Goal: Information Seeking & Learning: Learn about a topic

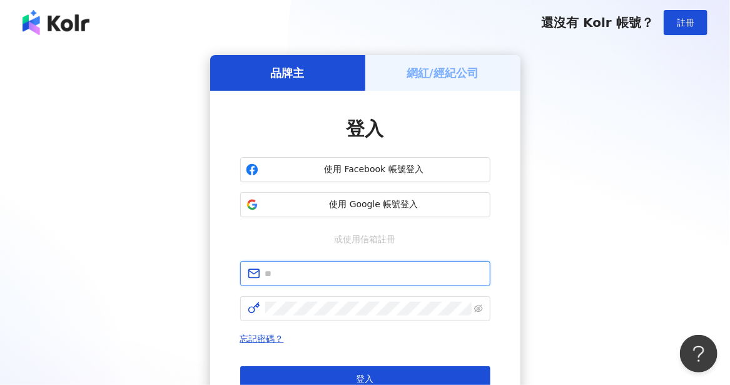
click at [410, 278] on input "text" at bounding box center [374, 274] width 218 height 14
type input "**********"
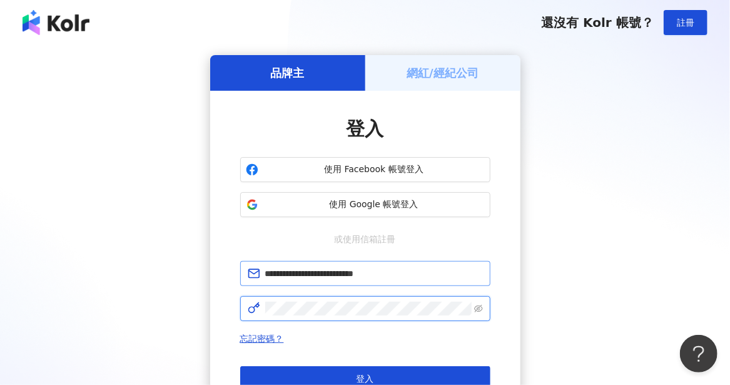
click button "登入" at bounding box center [365, 378] width 250 height 25
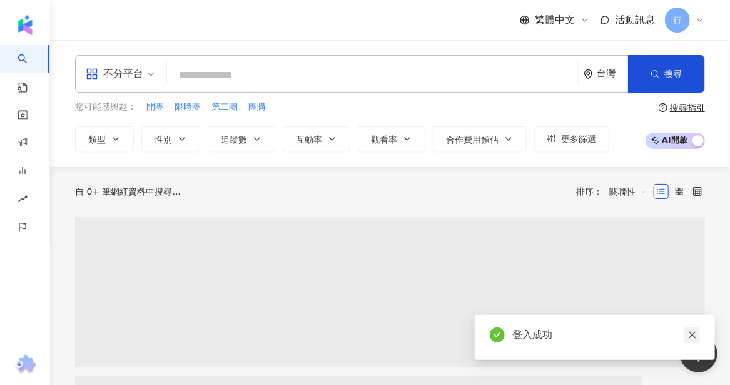
click at [695, 333] on icon "close" at bounding box center [692, 335] width 7 height 7
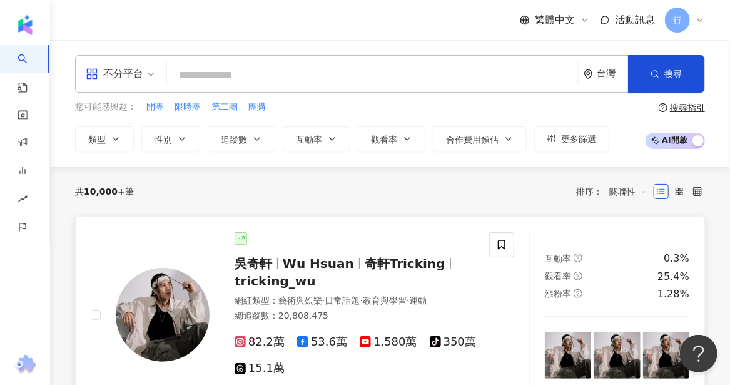
click at [258, 341] on span "82.2萬" at bounding box center [260, 341] width 50 height 13
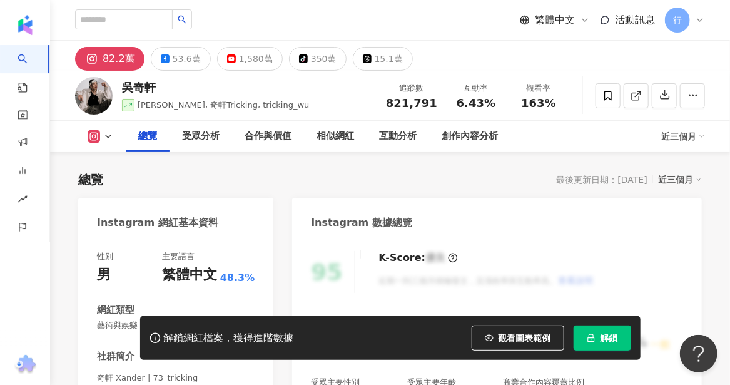
scroll to position [250, 0]
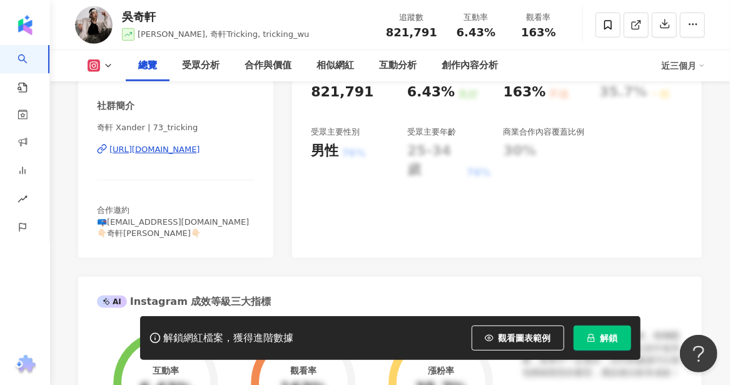
click at [177, 155] on div "[URL][DOMAIN_NAME]" at bounding box center [155, 149] width 91 height 11
